Goal: Transaction & Acquisition: Obtain resource

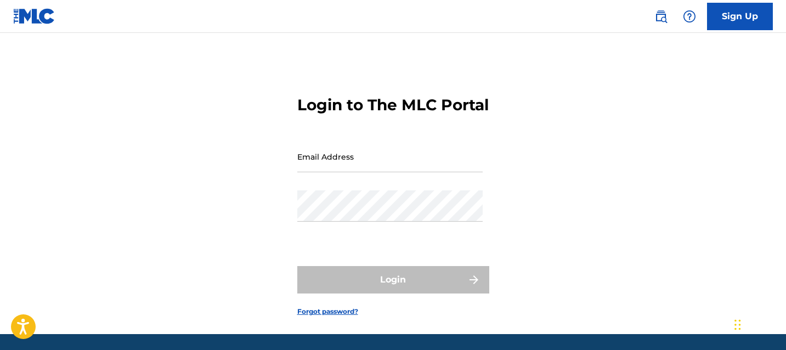
click at [363, 159] on form "Login to The MLC Portal Email Address Password Login Forgot password?" at bounding box center [393, 197] width 192 height 274
type input "[EMAIL_ADDRESS][DOMAIN_NAME]"
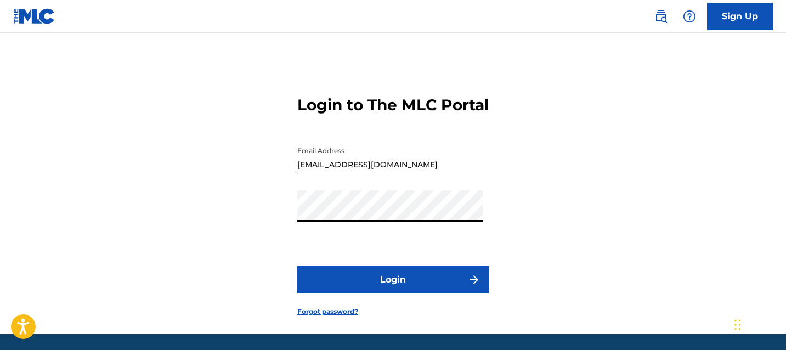
click at [395, 294] on button "Login" at bounding box center [393, 279] width 192 height 27
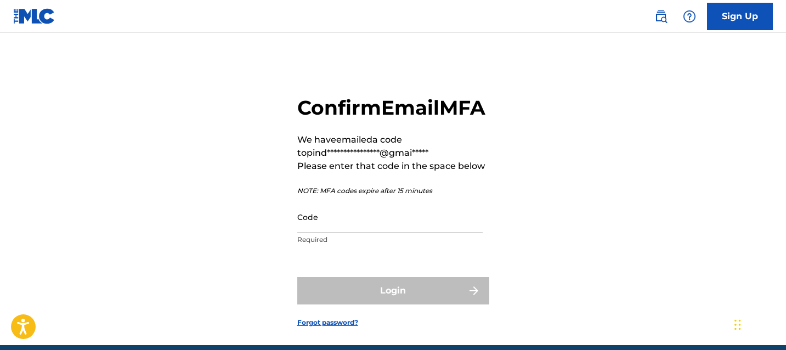
click at [380, 233] on input "Code" at bounding box center [389, 216] width 185 height 31
paste input "177016"
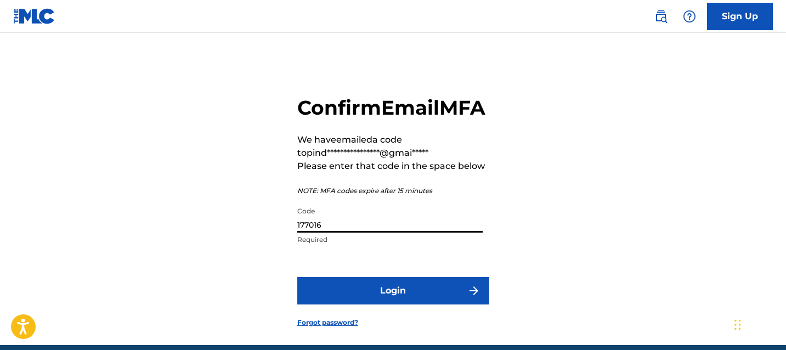
type input "177016"
click at [297, 277] on button "Login" at bounding box center [393, 290] width 192 height 27
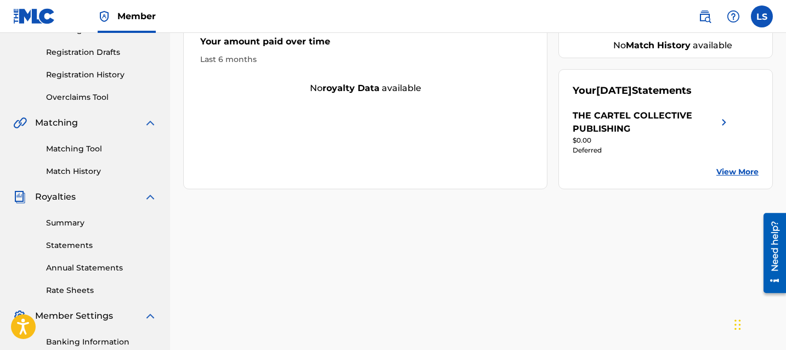
scroll to position [192, 0]
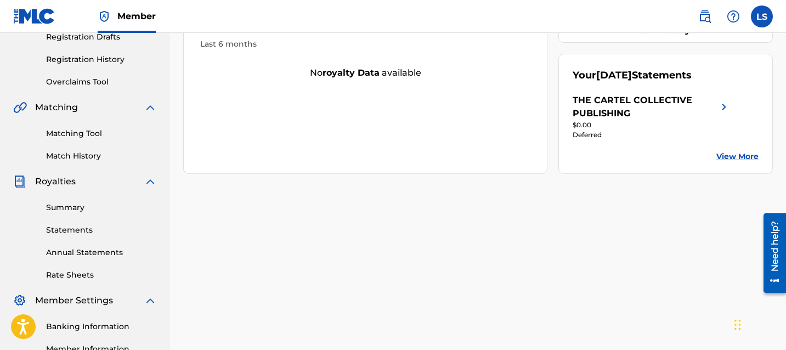
click at [76, 227] on link "Statements" at bounding box center [101, 230] width 111 height 12
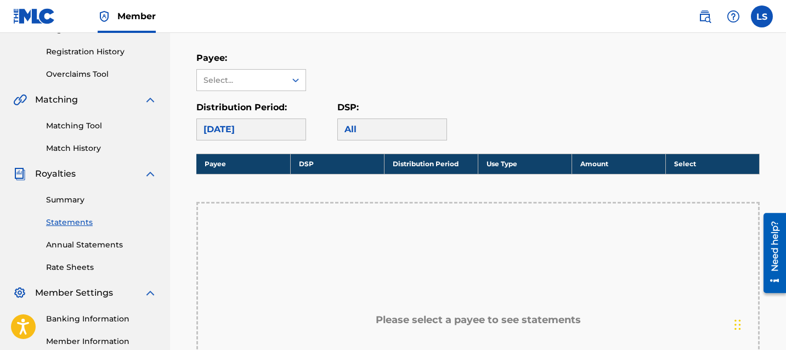
scroll to position [191, 0]
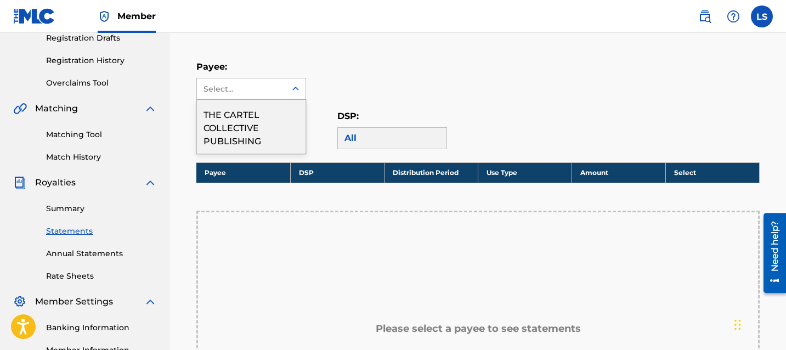
click at [273, 94] on div "Select..." at bounding box center [241, 88] width 89 height 21
click at [259, 116] on div "THE CARTEL COLLECTIVE PUBLISHING" at bounding box center [251, 127] width 109 height 54
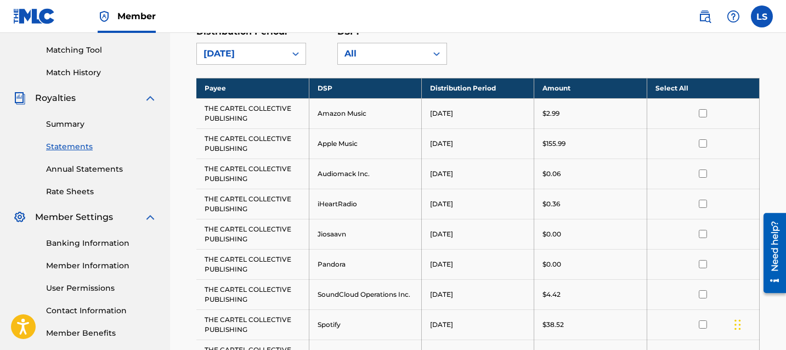
scroll to position [282, 0]
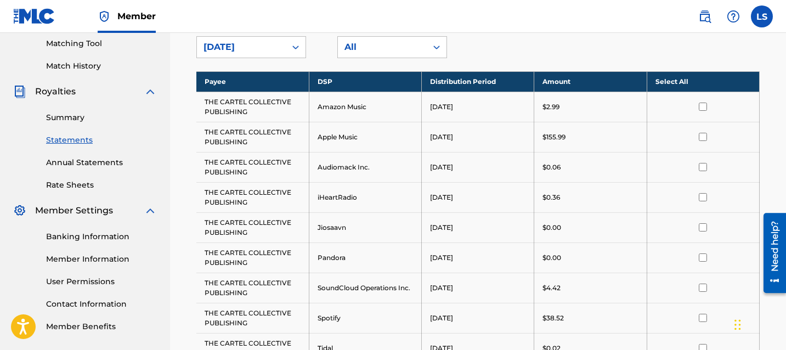
click at [705, 137] on input "checkbox" at bounding box center [703, 137] width 8 height 8
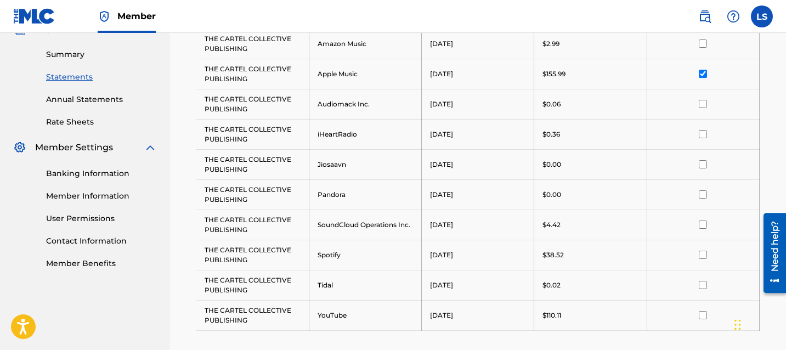
scroll to position [352, 0]
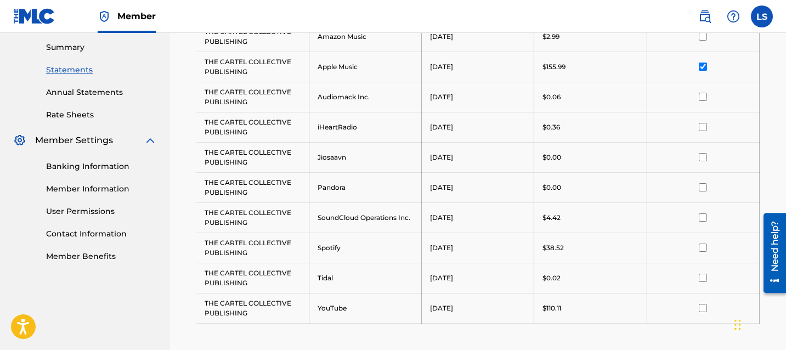
click at [704, 308] on input "checkbox" at bounding box center [703, 308] width 8 height 8
click at [702, 250] on input "checkbox" at bounding box center [703, 248] width 8 height 8
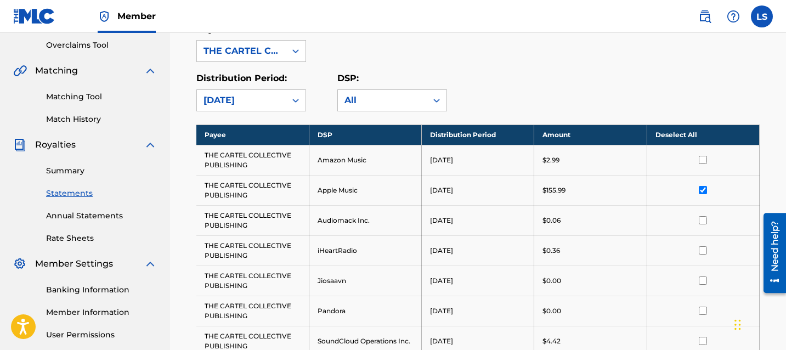
scroll to position [493, 0]
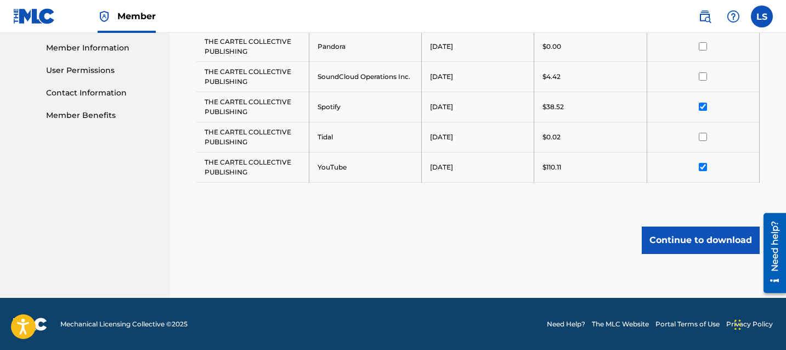
click at [696, 247] on button "Continue to download" at bounding box center [701, 240] width 118 height 27
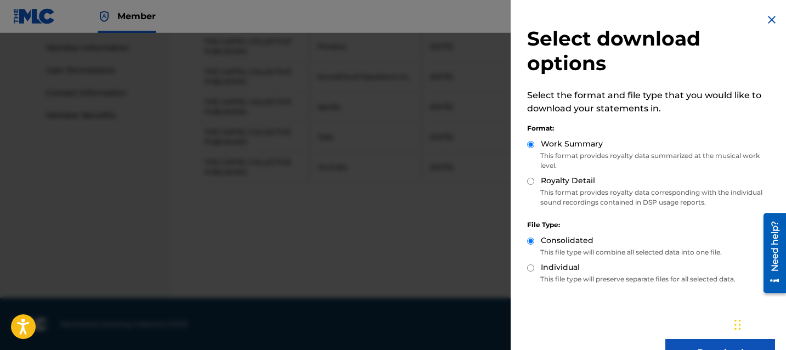
click at [696, 340] on button "Download" at bounding box center [720, 352] width 110 height 27
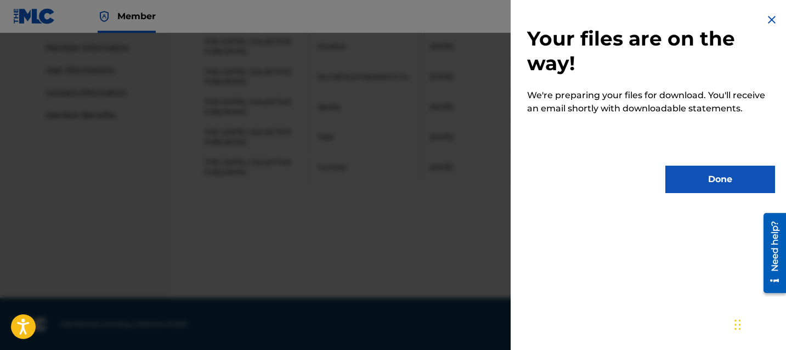
click at [705, 177] on button "Done" at bounding box center [720, 179] width 110 height 27
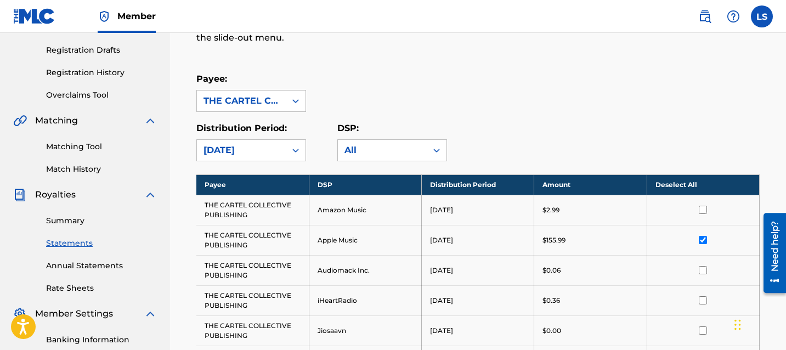
scroll to position [0, 0]
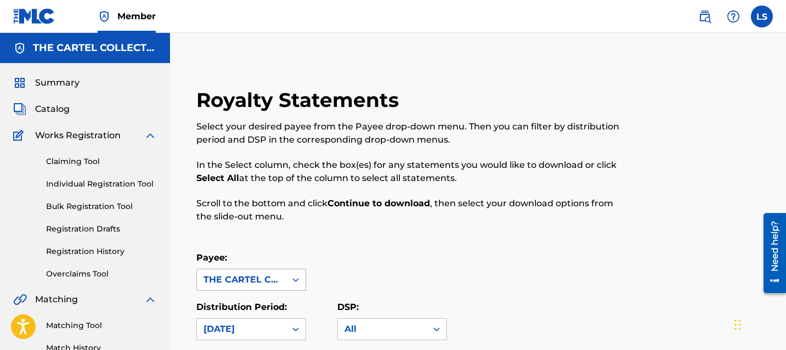
click at [265, 272] on div "THE CARTEL COLLECTIVE PUBLISHING" at bounding box center [241, 279] width 89 height 21
click at [365, 161] on p "In the Select column, check the box(es) for any statements you would like to do…" at bounding box center [413, 172] width 434 height 26
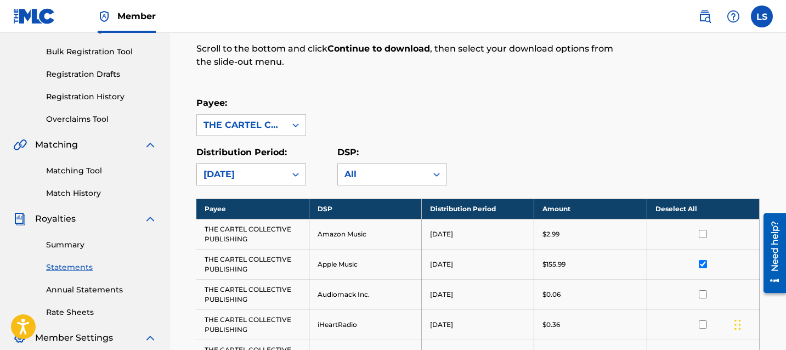
scroll to position [155, 0]
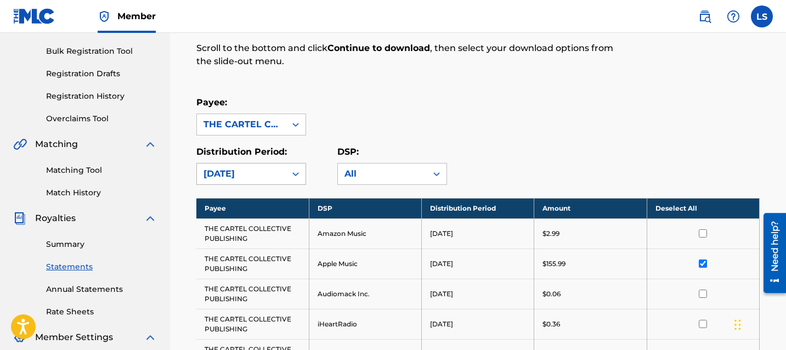
click at [264, 181] on div "[DATE]" at bounding box center [241, 173] width 89 height 21
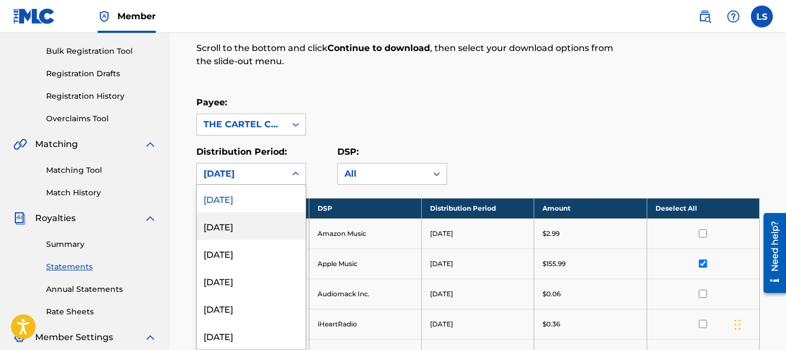
click at [259, 218] on div "July 2025" at bounding box center [251, 225] width 109 height 27
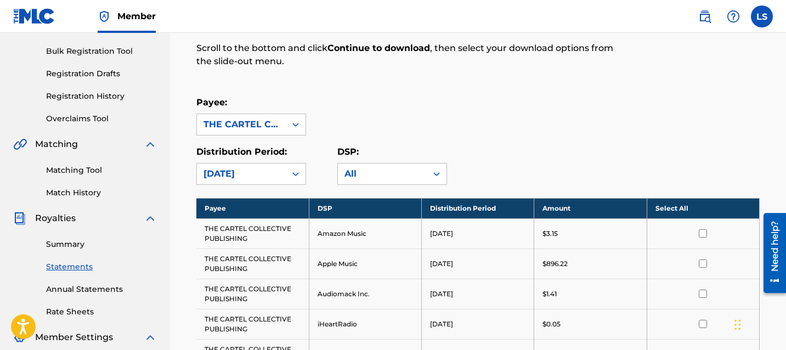
scroll to position [269, 0]
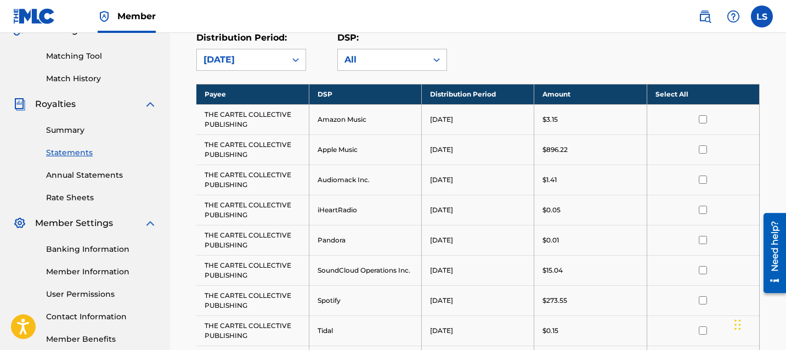
click at [707, 121] on input "checkbox" at bounding box center [703, 119] width 8 height 8
click at [704, 149] on input "checkbox" at bounding box center [703, 149] width 8 height 8
click at [705, 182] on input "checkbox" at bounding box center [703, 180] width 8 height 8
click at [703, 206] on input "checkbox" at bounding box center [703, 210] width 8 height 8
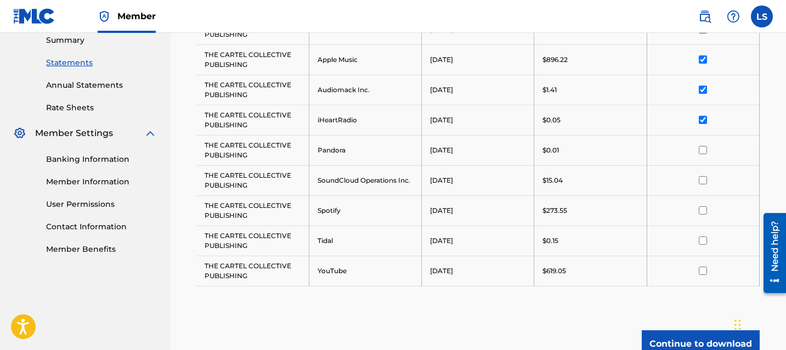
scroll to position [360, 0]
click at [703, 149] on input "checkbox" at bounding box center [703, 149] width 8 height 8
click at [702, 178] on input "checkbox" at bounding box center [703, 180] width 8 height 8
click at [702, 211] on input "checkbox" at bounding box center [703, 210] width 8 height 8
click at [703, 268] on input "checkbox" at bounding box center [703, 270] width 8 height 8
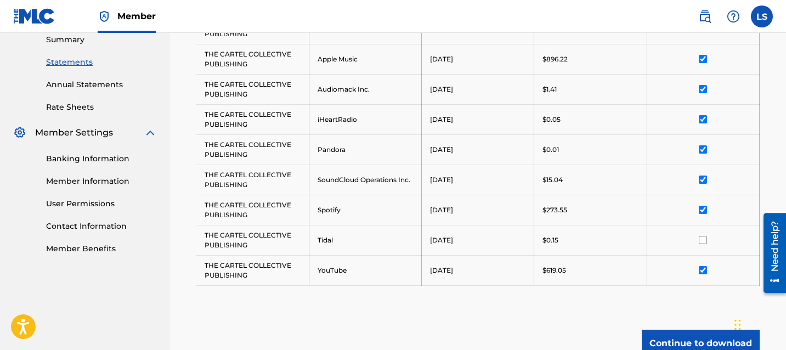
click at [704, 179] on input "checkbox" at bounding box center [703, 180] width 8 height 8
click at [701, 150] on input "checkbox" at bounding box center [703, 149] width 8 height 8
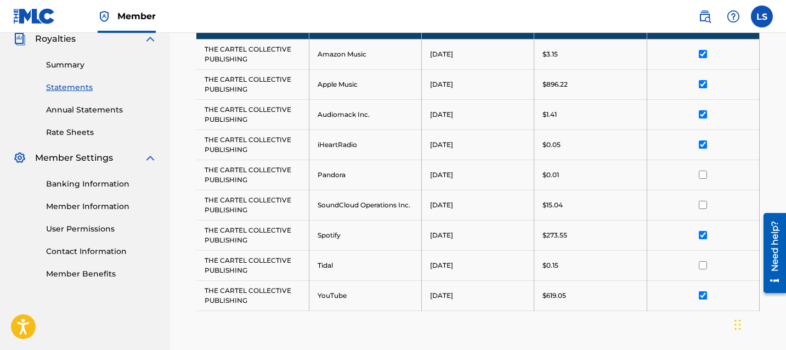
click at [703, 146] on input "checkbox" at bounding box center [703, 144] width 8 height 8
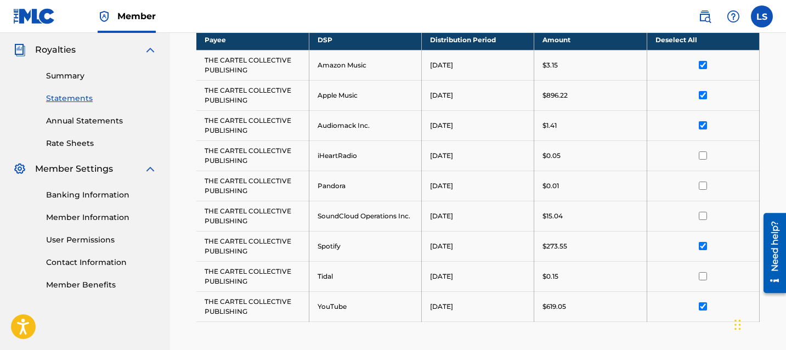
scroll to position [310, 0]
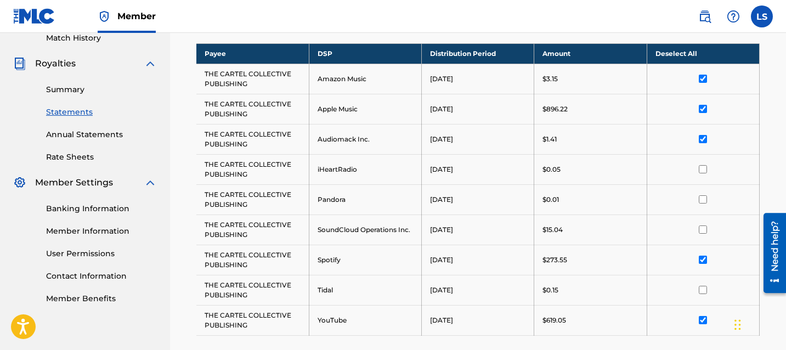
click at [702, 141] on input "checkbox" at bounding box center [703, 139] width 8 height 8
click at [702, 77] on input "checkbox" at bounding box center [703, 79] width 8 height 8
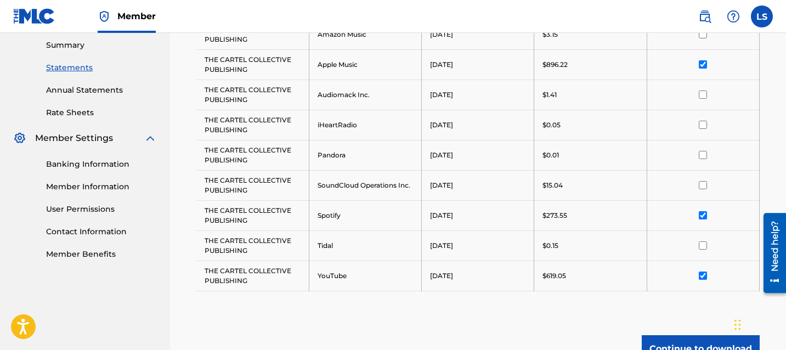
scroll to position [463, 0]
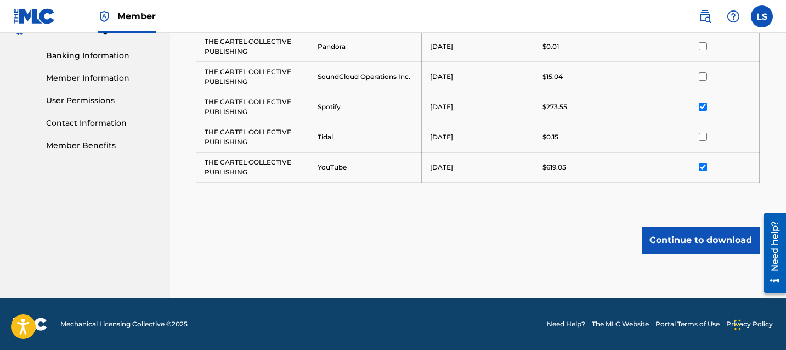
click at [719, 236] on button "Continue to download" at bounding box center [701, 240] width 118 height 27
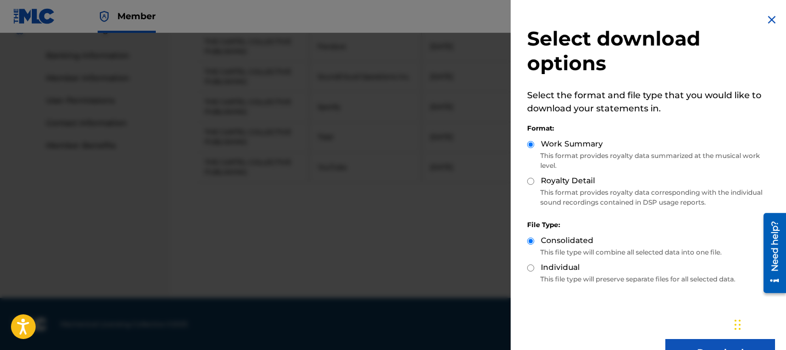
click at [689, 341] on button "Download" at bounding box center [720, 352] width 110 height 27
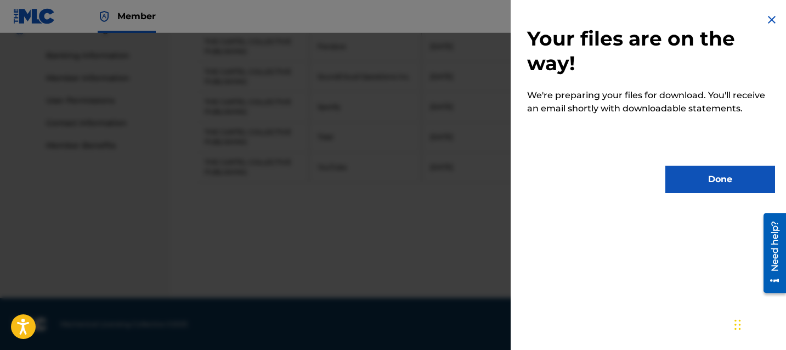
click at [690, 179] on button "Done" at bounding box center [720, 179] width 110 height 27
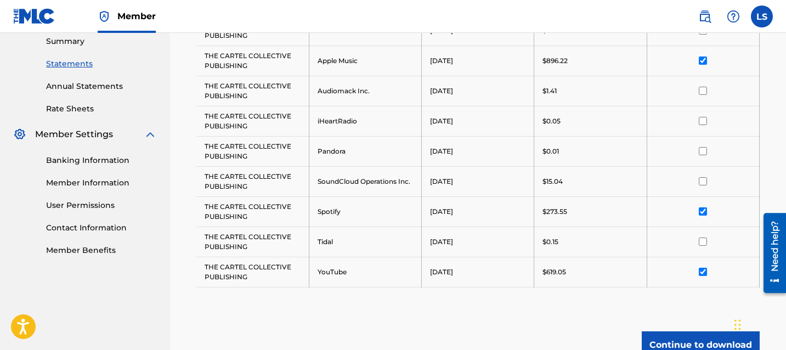
scroll to position [325, 0]
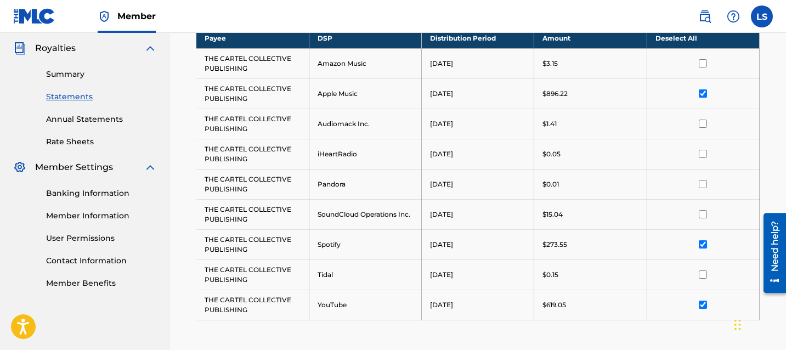
click at [67, 80] on div "Summary Statements Annual Statements Rate Sheets" at bounding box center [85, 101] width 144 height 93
click at [66, 79] on link "Summary" at bounding box center [101, 75] width 111 height 12
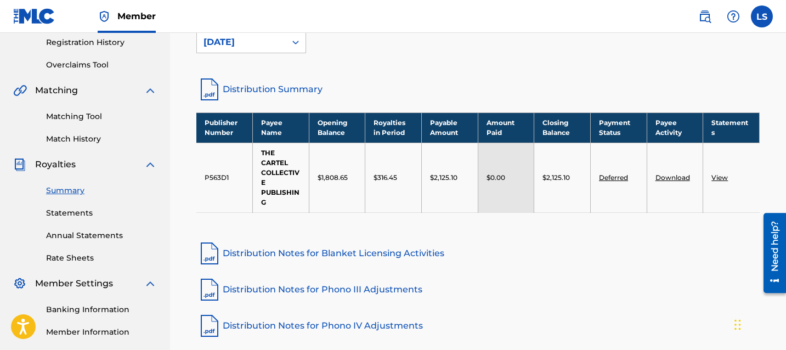
scroll to position [303, 0]
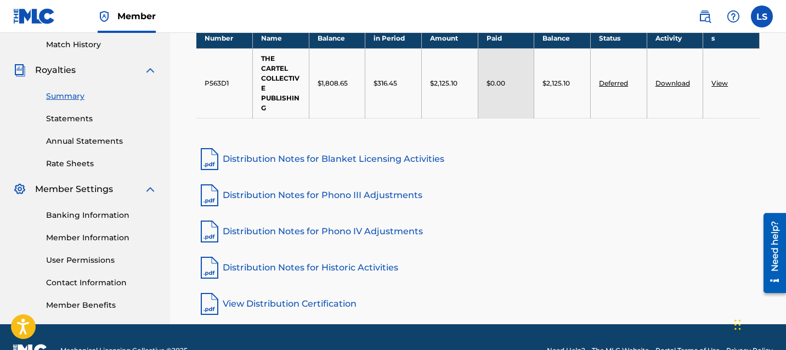
click at [83, 118] on link "Statements" at bounding box center [101, 119] width 111 height 12
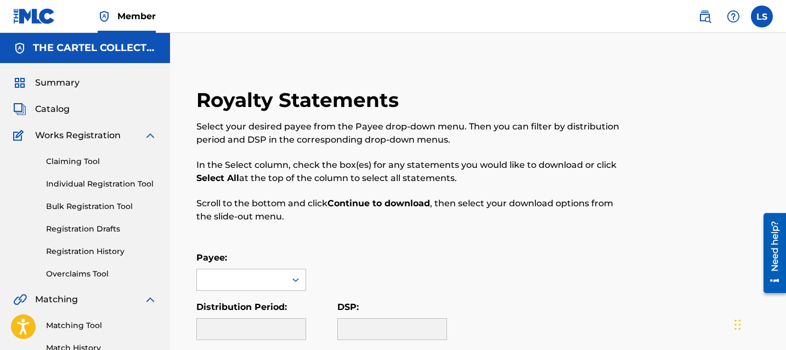
scroll to position [184, 0]
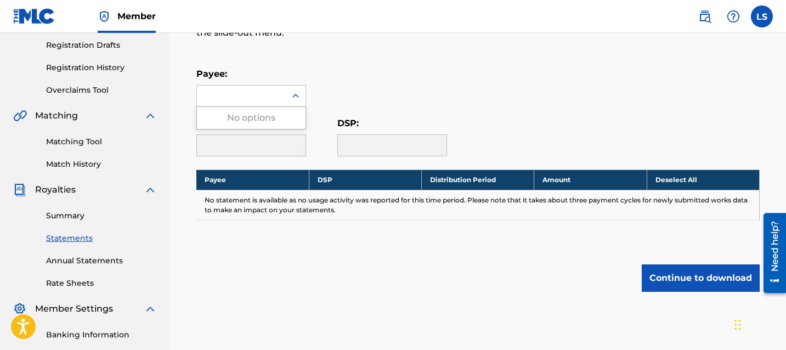
click at [262, 105] on div at bounding box center [241, 96] width 89 height 21
click at [437, 58] on div "Royalty Statements Select your desired payee from the Payee drop-down menu. The…" at bounding box center [478, 120] width 590 height 432
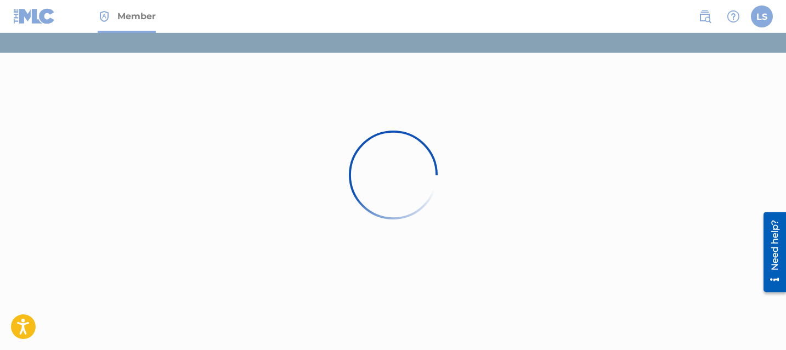
click at [348, 108] on div at bounding box center [393, 175] width 786 height 350
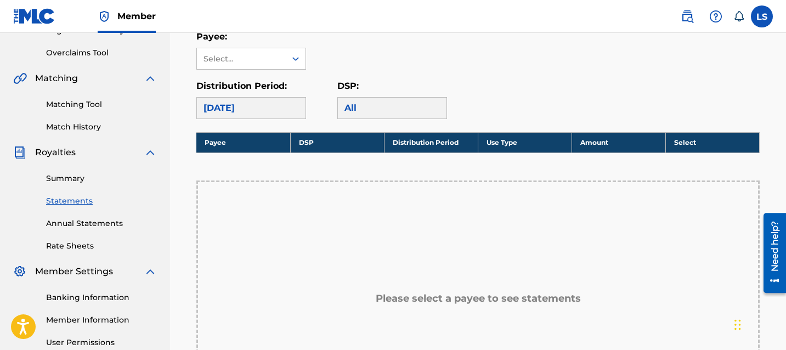
scroll to position [224, 0]
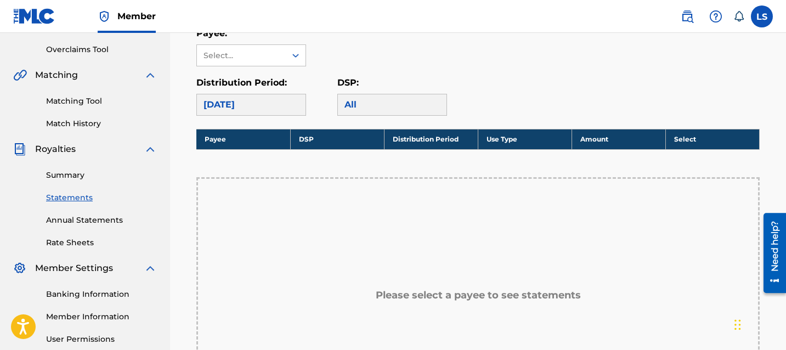
click at [272, 70] on div "Payee: Select... Distribution Period: April 2021 DSP: All" at bounding box center [477, 71] width 563 height 89
click at [258, 63] on div "Select..." at bounding box center [241, 55] width 89 height 21
click at [253, 91] on div "THE CARTEL COLLECTIVE PUBLISHING" at bounding box center [251, 93] width 109 height 54
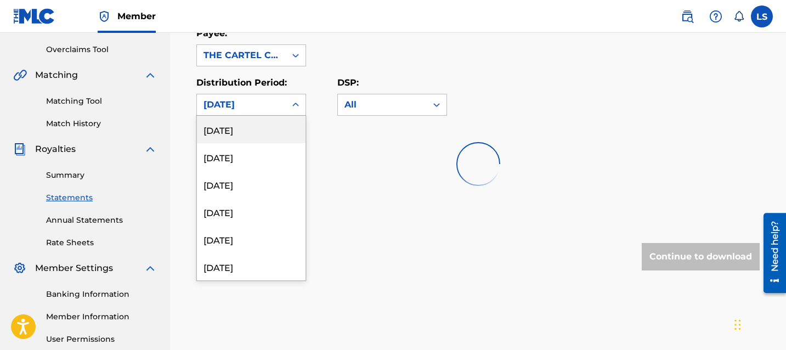
click at [256, 107] on div "[DATE]" at bounding box center [242, 104] width 76 height 13
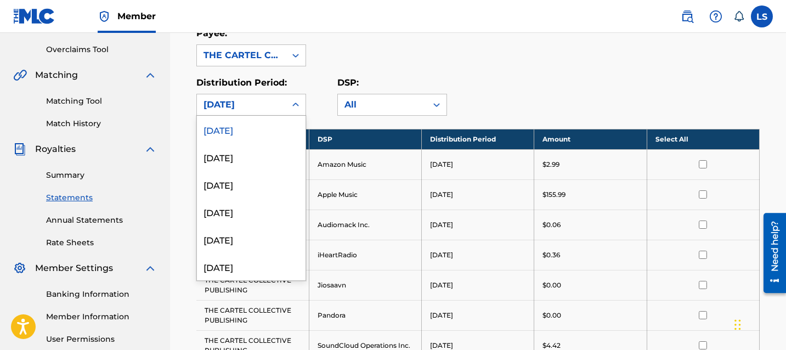
click at [270, 136] on div "August 2025" at bounding box center [251, 129] width 109 height 27
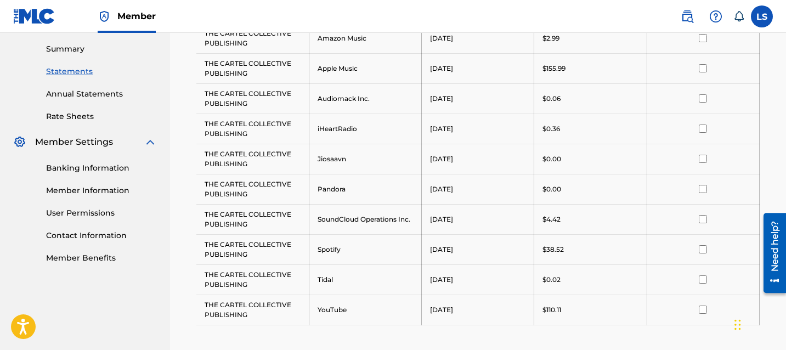
scroll to position [342, 0]
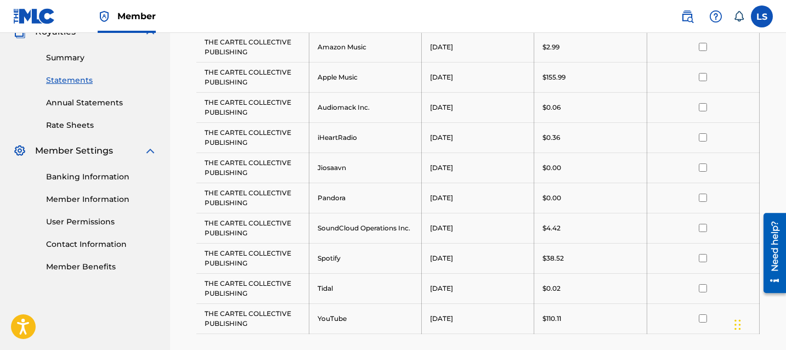
click at [706, 46] on input "checkbox" at bounding box center [703, 47] width 8 height 8
click at [701, 75] on input "checkbox" at bounding box center [703, 77] width 8 height 8
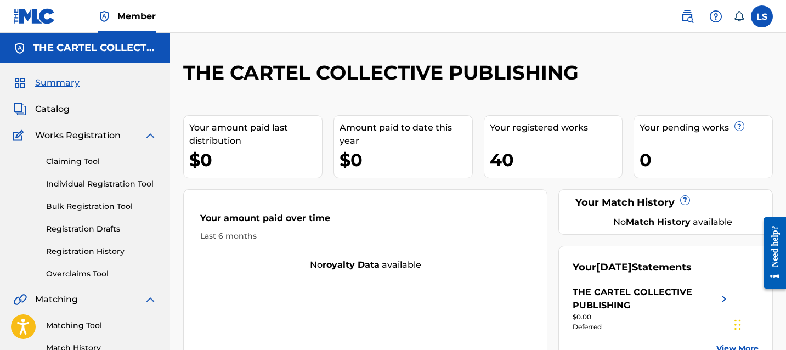
click at [771, 19] on label at bounding box center [762, 16] width 22 height 22
click at [762, 16] on input "LS [PERSON_NAME] [EMAIL_ADDRESS][DOMAIN_NAME] Notification Preferences Profile …" at bounding box center [762, 16] width 0 height 0
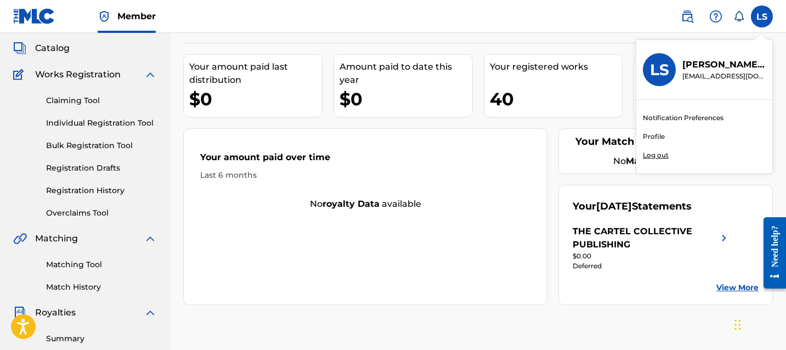
scroll to position [61, 0]
click at [643, 156] on p "Log out" at bounding box center [656, 155] width 26 height 10
click at [762, 16] on input "LS [PERSON_NAME] [EMAIL_ADDRESS][DOMAIN_NAME] Notification Preferences Profile …" at bounding box center [762, 16] width 0 height 0
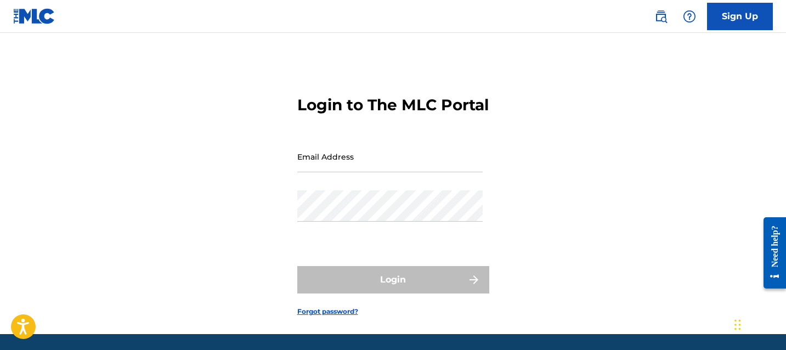
click at [401, 172] on input "Email Address" at bounding box center [389, 156] width 185 height 31
click at [229, 283] on div "Login to The MLC Portal Email Address Password Login Forgot password?" at bounding box center [393, 197] width 768 height 274
click at [335, 240] on div "Password" at bounding box center [389, 214] width 185 height 49
type input "[EMAIL_ADDRESS][DOMAIN_NAME]"
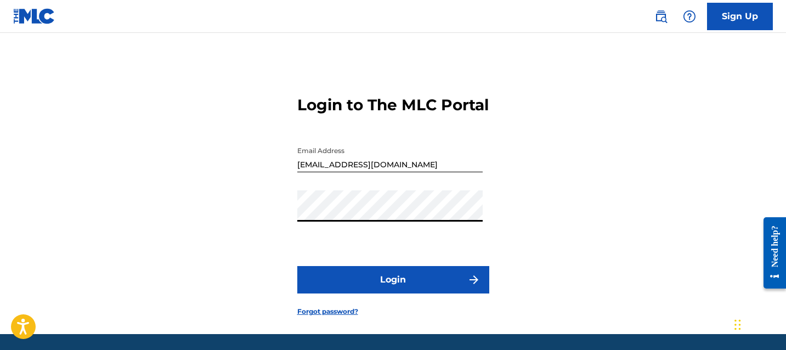
click at [422, 290] on button "Login" at bounding box center [393, 279] width 192 height 27
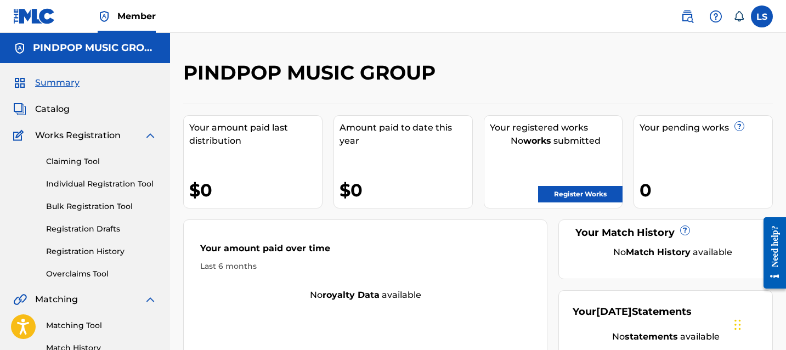
click at [353, 178] on div "$0" at bounding box center [406, 190] width 133 height 25
click at [75, 225] on link "Registration Drafts" at bounding box center [101, 229] width 111 height 12
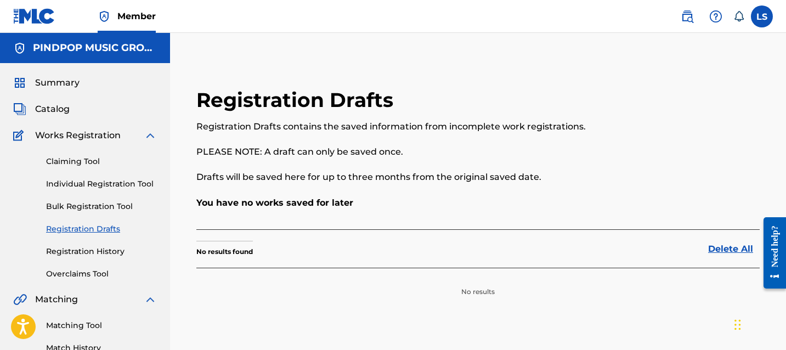
click at [110, 248] on link "Registration History" at bounding box center [101, 252] width 111 height 12
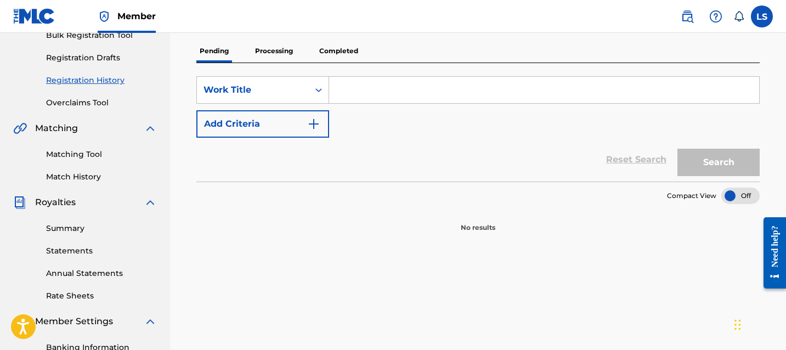
scroll to position [139, 0]
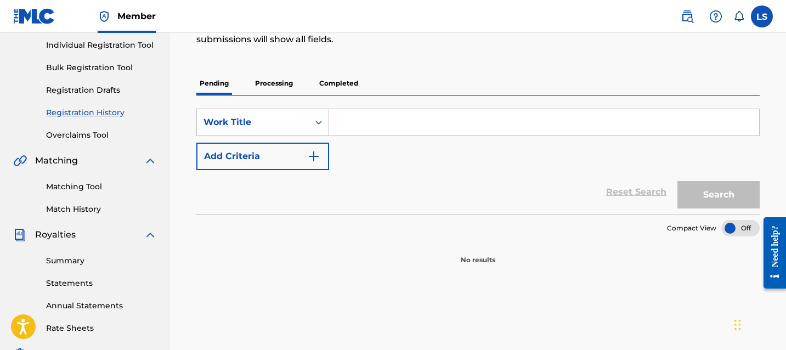
click at [338, 87] on p "Completed" at bounding box center [339, 83] width 46 height 23
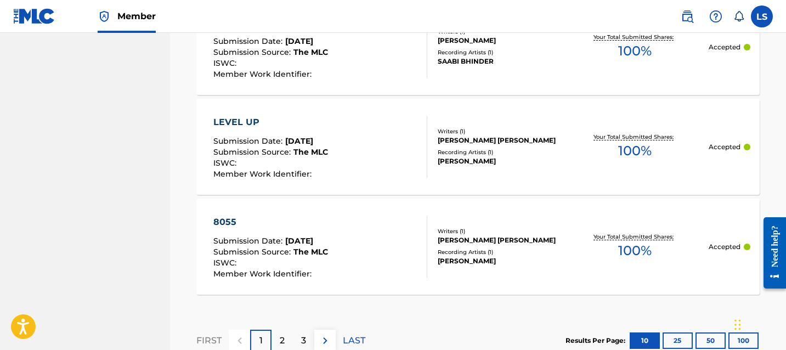
scroll to position [1197, 0]
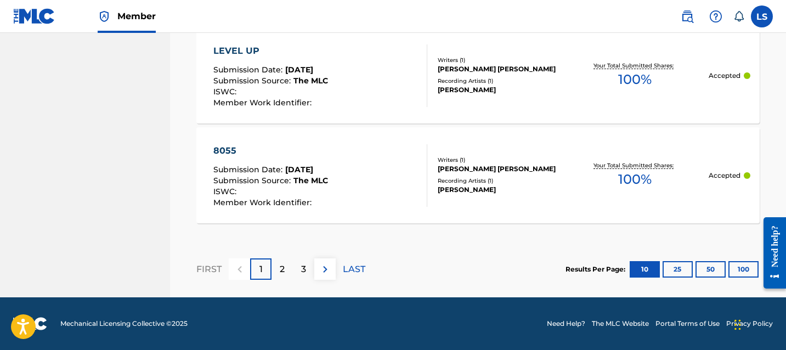
click at [729, 267] on button "100" at bounding box center [744, 269] width 30 height 16
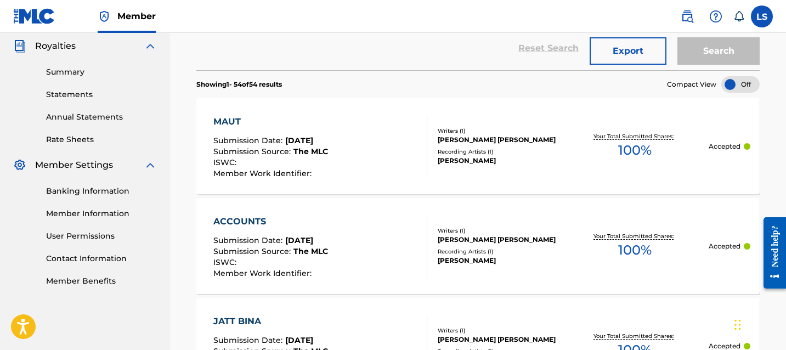
scroll to position [0, 0]
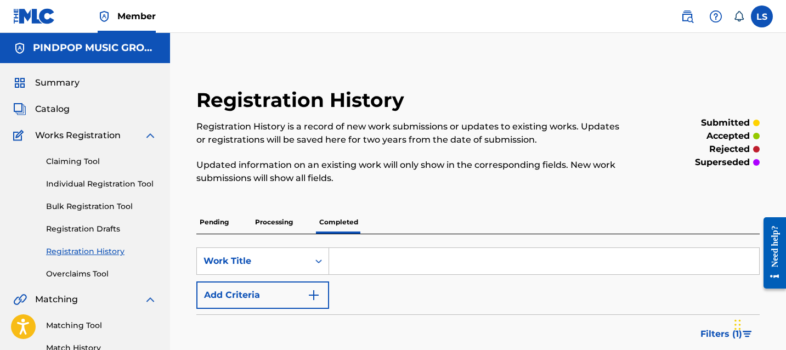
click at [266, 226] on p "Processing" at bounding box center [274, 222] width 44 height 23
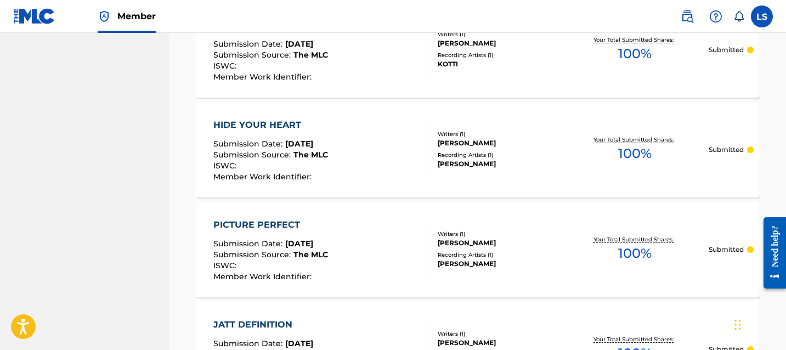
scroll to position [1152, 0]
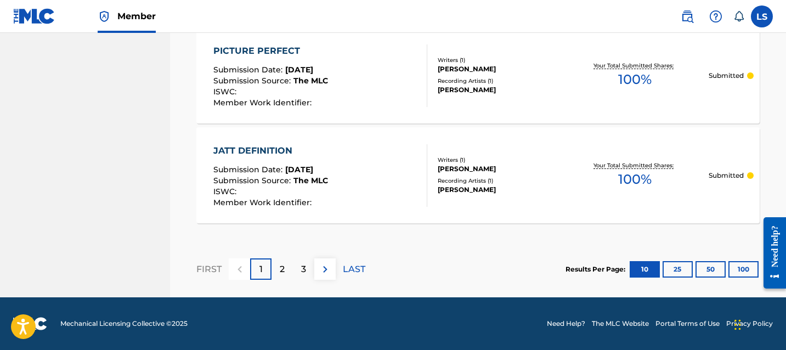
click at [747, 272] on button "100" at bounding box center [744, 269] width 30 height 16
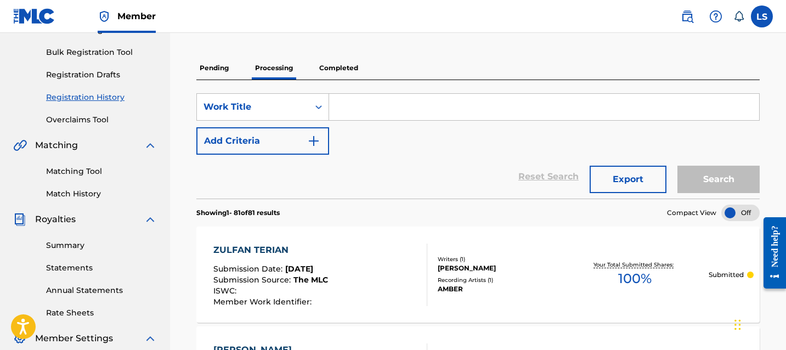
scroll to position [144, 0]
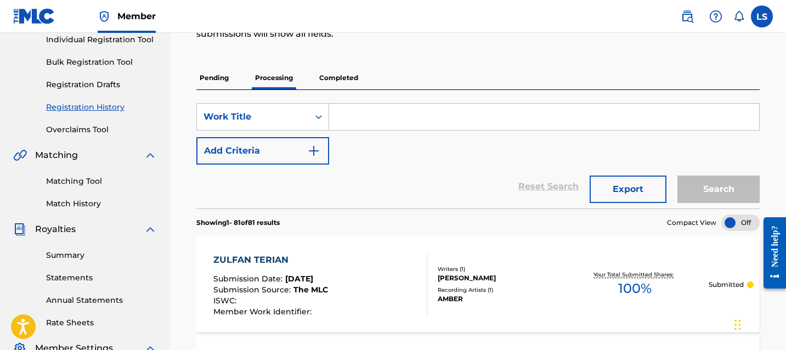
click at [106, 121] on div "Claiming Tool Individual Registration Tool Bulk Registration Tool Registration …" at bounding box center [85, 67] width 144 height 138
click at [105, 123] on div "Claiming Tool Individual Registration Tool Bulk Registration Tool Registration …" at bounding box center [85, 67] width 144 height 138
click at [95, 125] on link "Overclaims Tool" at bounding box center [101, 130] width 111 height 12
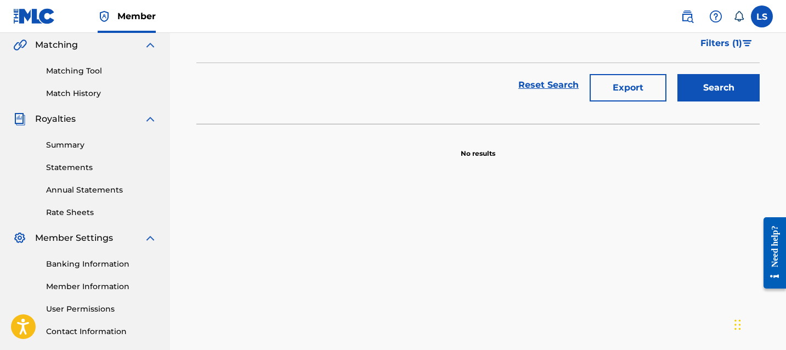
scroll to position [284, 0]
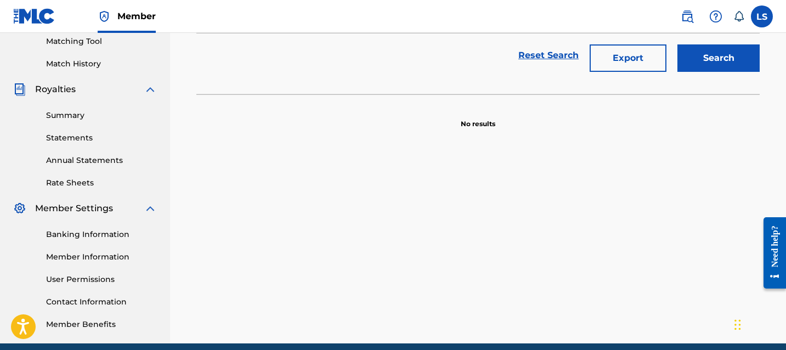
click at [767, 18] on label at bounding box center [762, 16] width 22 height 22
click at [762, 16] on input "LS [PERSON_NAME] [EMAIL_ADDRESS][DOMAIN_NAME] Notification Preferences Profile …" at bounding box center [762, 16] width 0 height 0
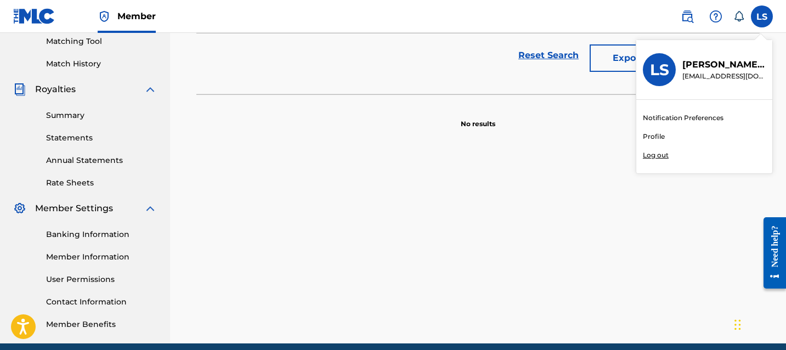
click at [92, 231] on link "Banking Information" at bounding box center [101, 235] width 111 height 12
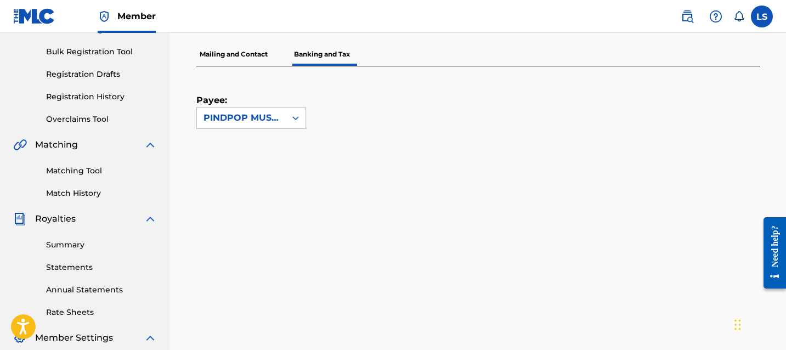
scroll to position [157, 0]
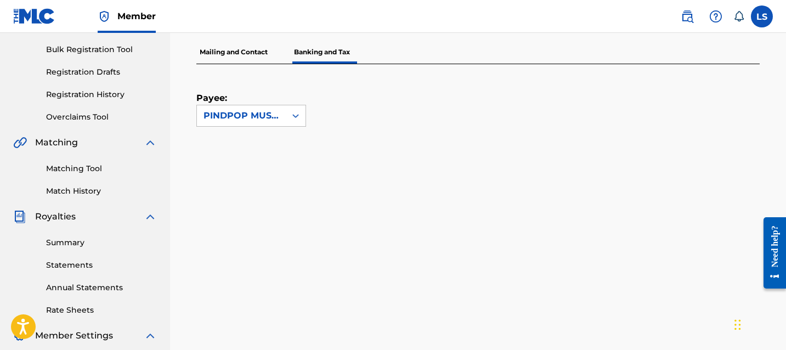
click at [757, 13] on label at bounding box center [762, 16] width 22 height 22
click at [762, 16] on input "LS [PERSON_NAME] [EMAIL_ADDRESS][DOMAIN_NAME] Notification Preferences Profile …" at bounding box center [762, 16] width 0 height 0
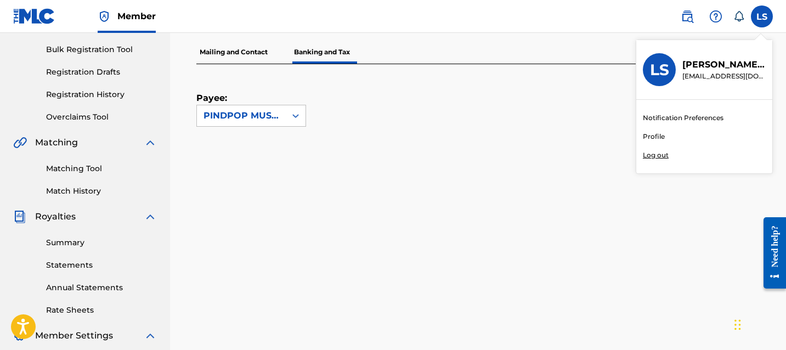
click at [61, 245] on link "Summary" at bounding box center [101, 243] width 111 height 12
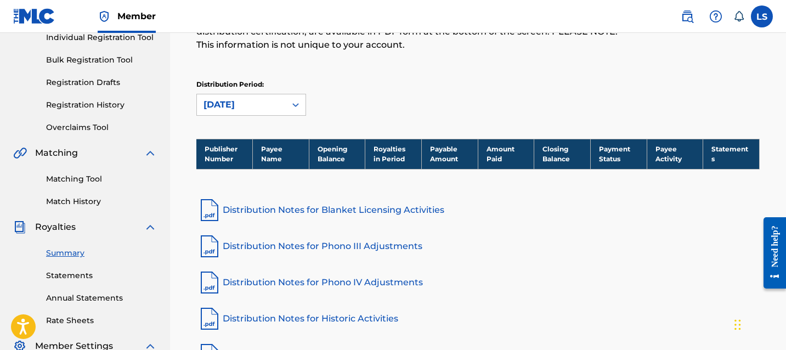
scroll to position [67, 0]
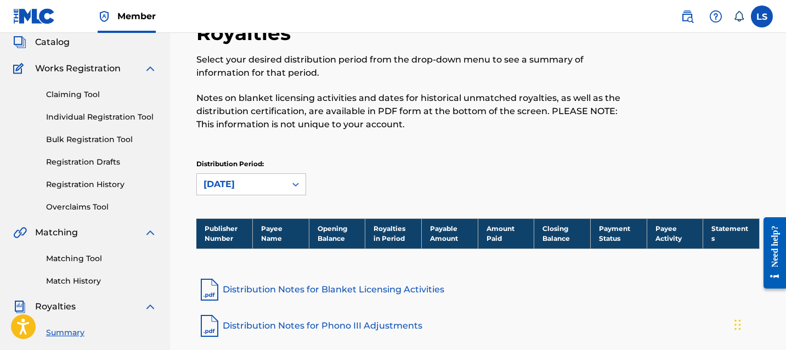
click at [763, 15] on label at bounding box center [762, 16] width 22 height 22
click at [762, 16] on input "LS [PERSON_NAME] [EMAIL_ADDRESS][DOMAIN_NAME] Notification Preferences Profile …" at bounding box center [762, 16] width 0 height 0
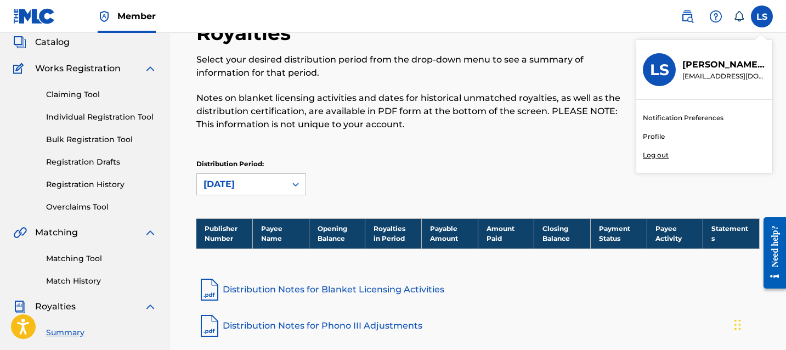
click at [667, 157] on p "Log out" at bounding box center [656, 155] width 26 height 10
click at [762, 16] on input "LS [PERSON_NAME] [EMAIL_ADDRESS][DOMAIN_NAME] Notification Preferences Profile …" at bounding box center [762, 16] width 0 height 0
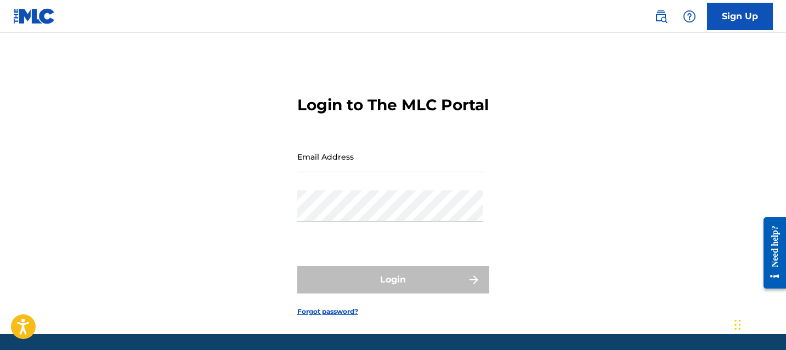
click at [405, 172] on input "Email Address" at bounding box center [389, 156] width 185 height 31
paste input "[EMAIL_ADDRESS][DOMAIN_NAME]"
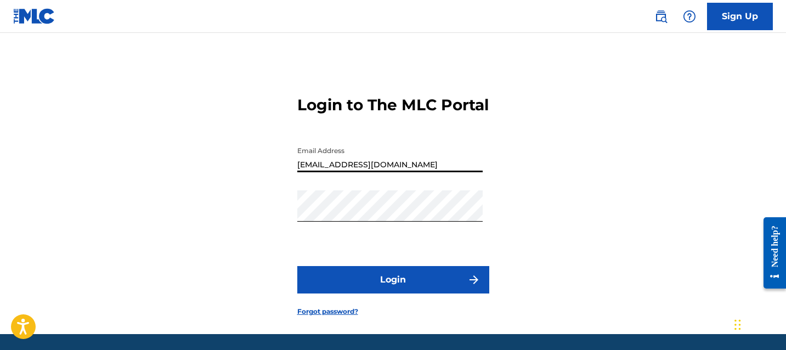
click at [409, 172] on input "[EMAIL_ADDRESS][DOMAIN_NAME]" at bounding box center [389, 156] width 185 height 31
type input "[EMAIL_ADDRESS][DOMAIN_NAME]"
click at [343, 294] on button "Login" at bounding box center [393, 279] width 192 height 27
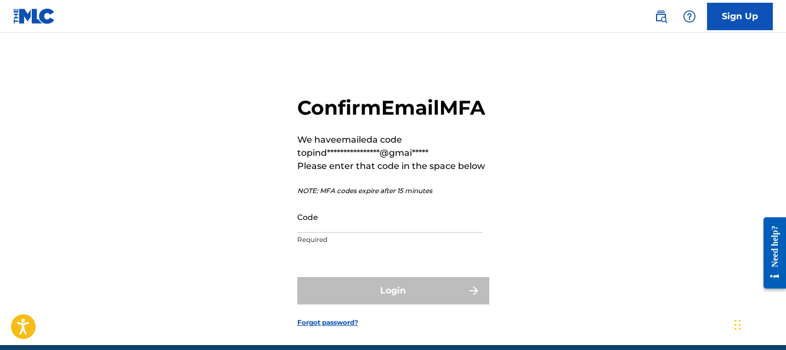
click at [390, 120] on h2 "Confirm Email MFA" at bounding box center [393, 107] width 192 height 25
click at [390, 233] on input "Code" at bounding box center [389, 216] width 185 height 31
paste input "423376"
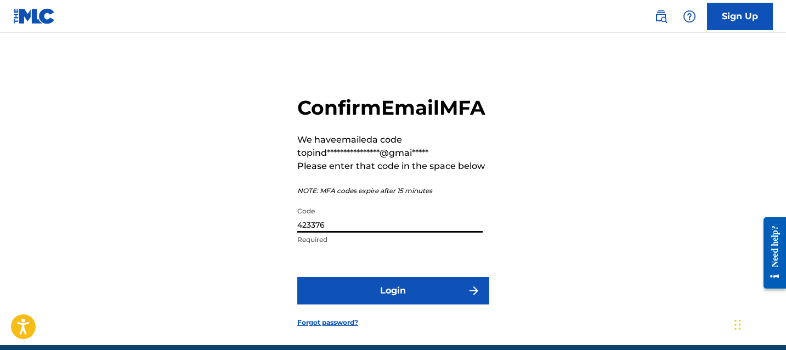
type input "423376"
click at [297, 277] on button "Login" at bounding box center [393, 290] width 192 height 27
